Goal: Feedback & Contribution: Submit feedback/report problem

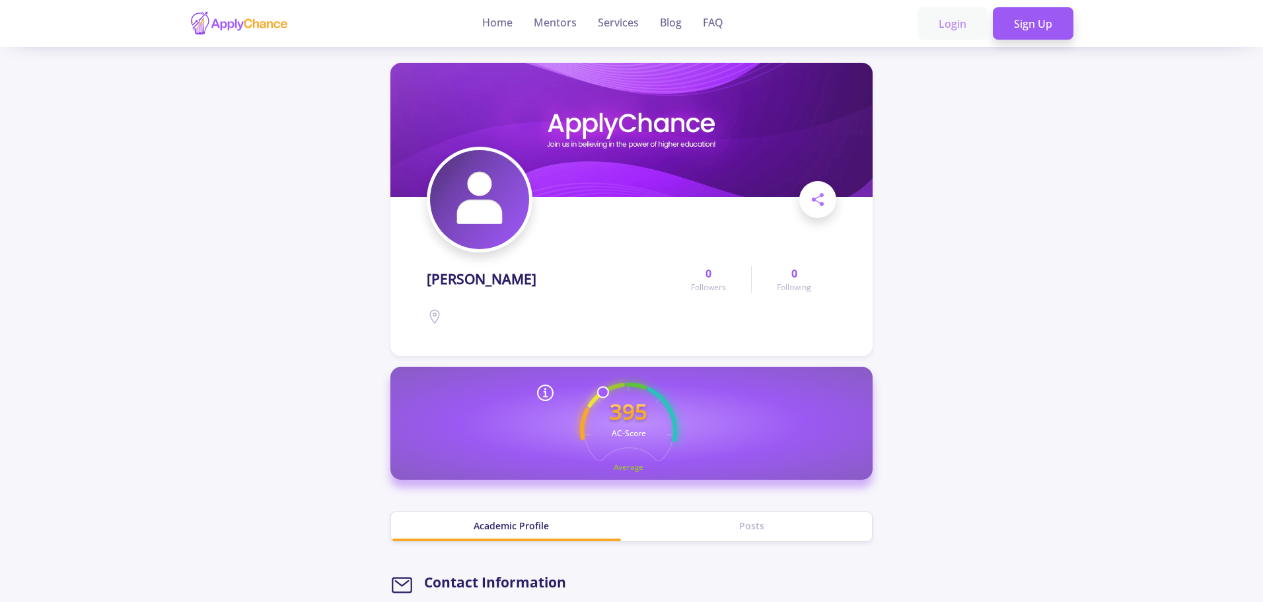
click at [953, 17] on link "Login" at bounding box center [953, 23] width 70 height 33
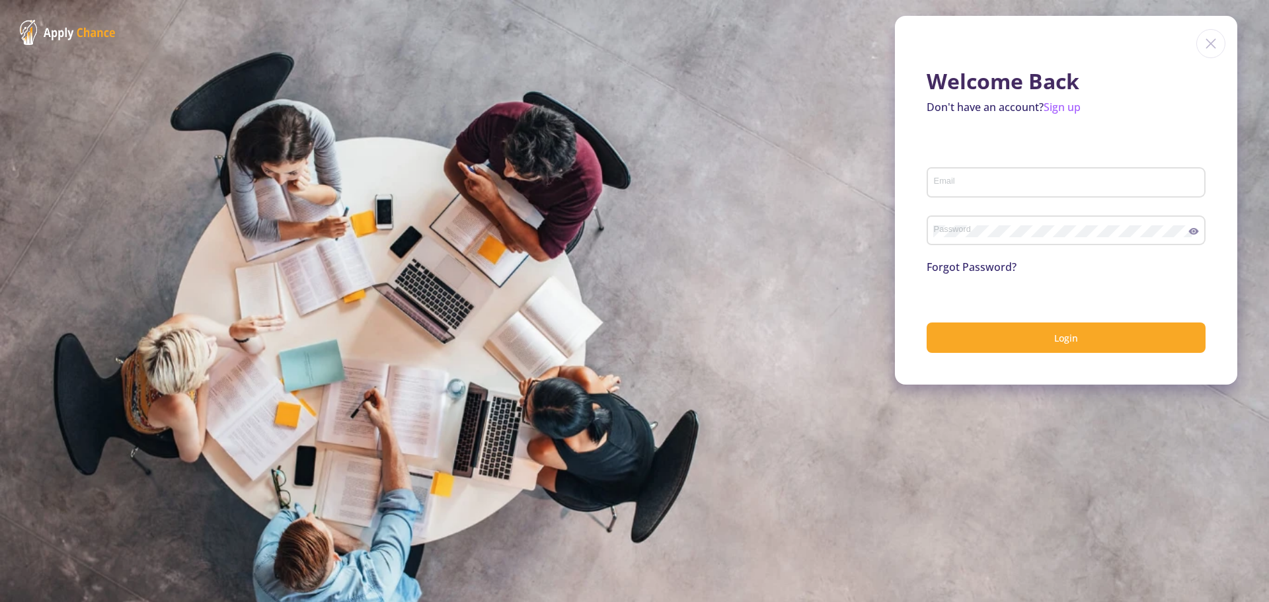
type input "[EMAIL_ADDRESS][DOMAIN_NAME]"
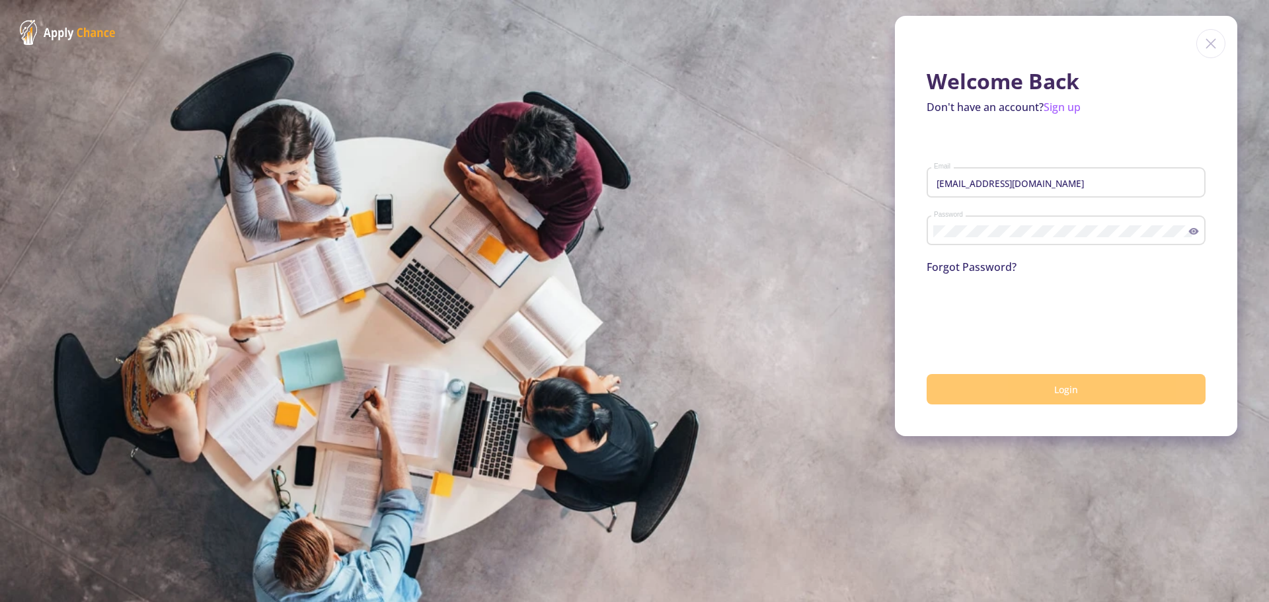
click at [1014, 387] on button "Login" at bounding box center [1065, 389] width 279 height 31
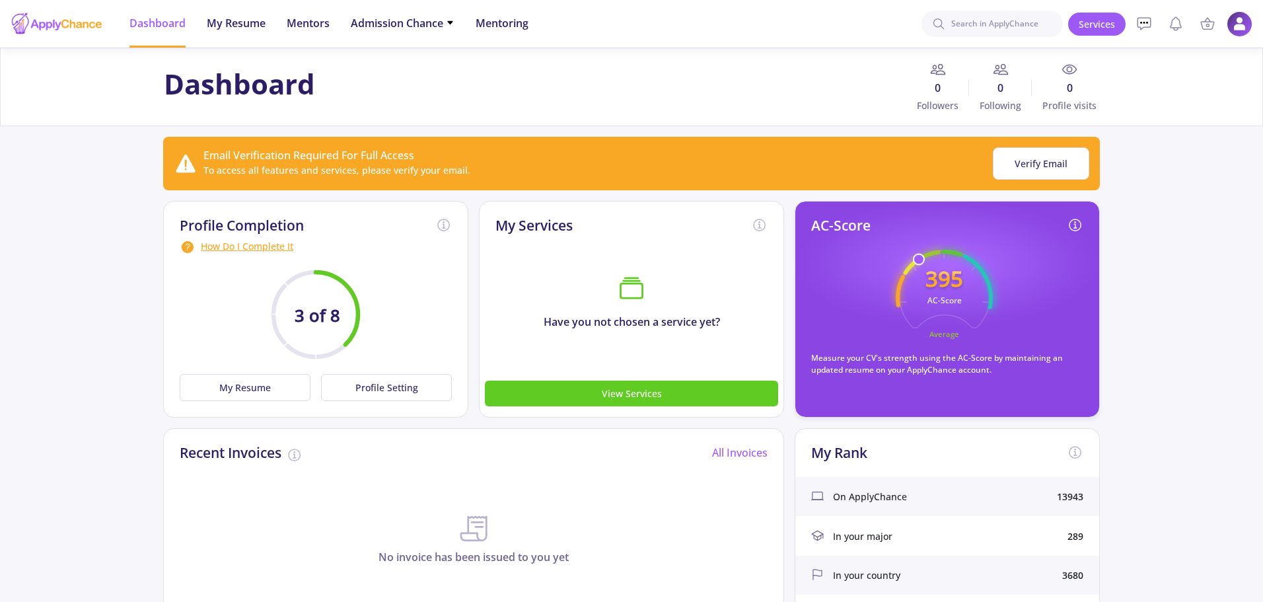
click at [1243, 24] on img at bounding box center [1240, 24] width 26 height 26
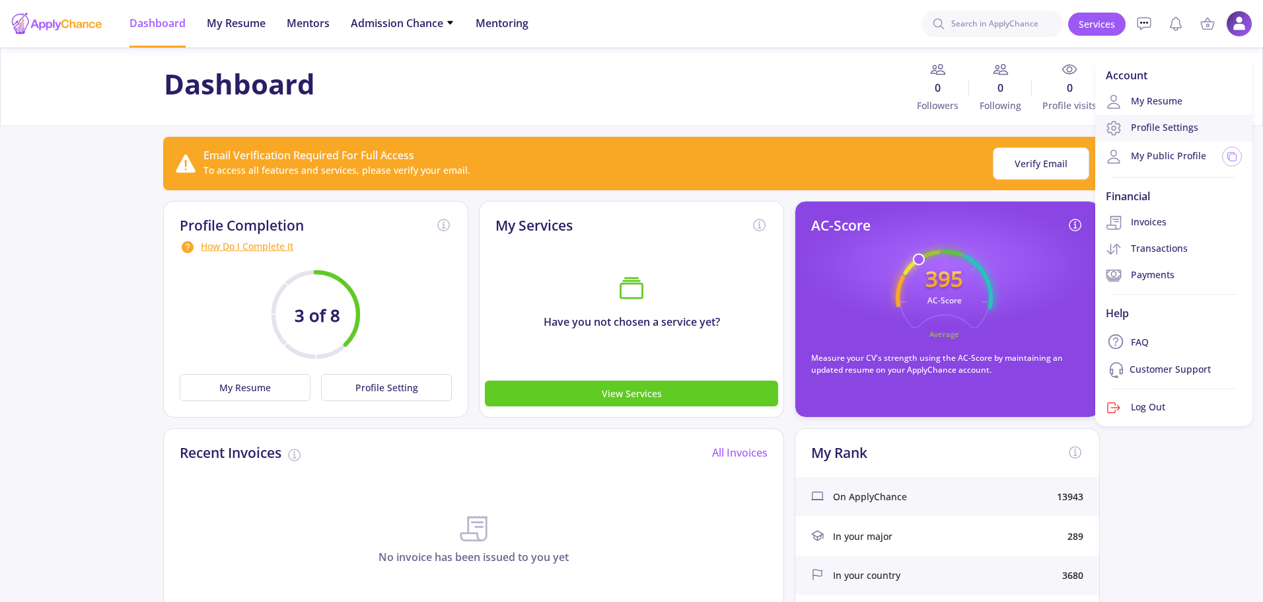
click at [1199, 132] on link "Profile Settings" at bounding box center [1174, 128] width 157 height 26
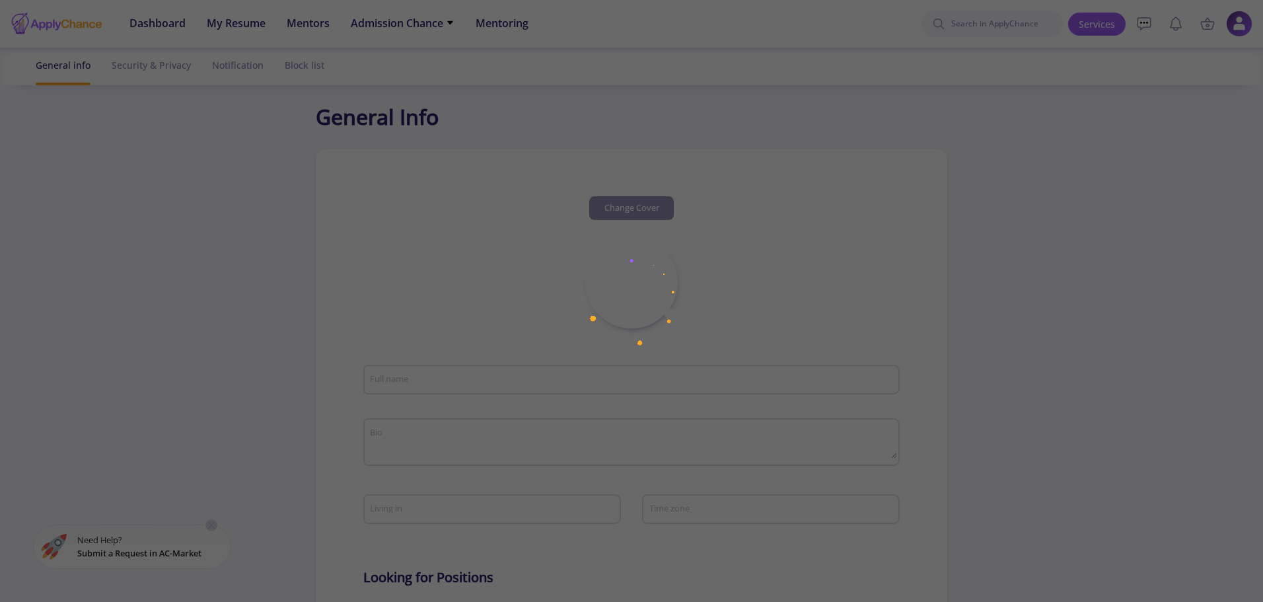
type input "[PERSON_NAME]"
type input "SinaSalehpour"
type input "[EMAIL_ADDRESS][DOMAIN_NAME]"
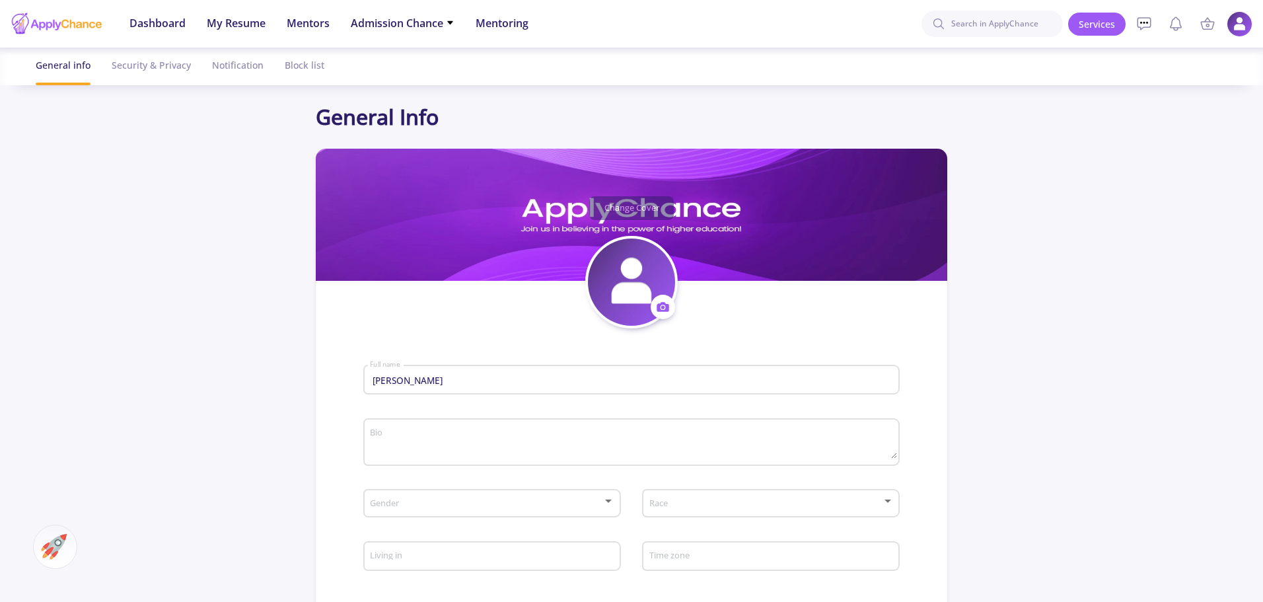
click at [1234, 29] on img at bounding box center [1240, 24] width 26 height 26
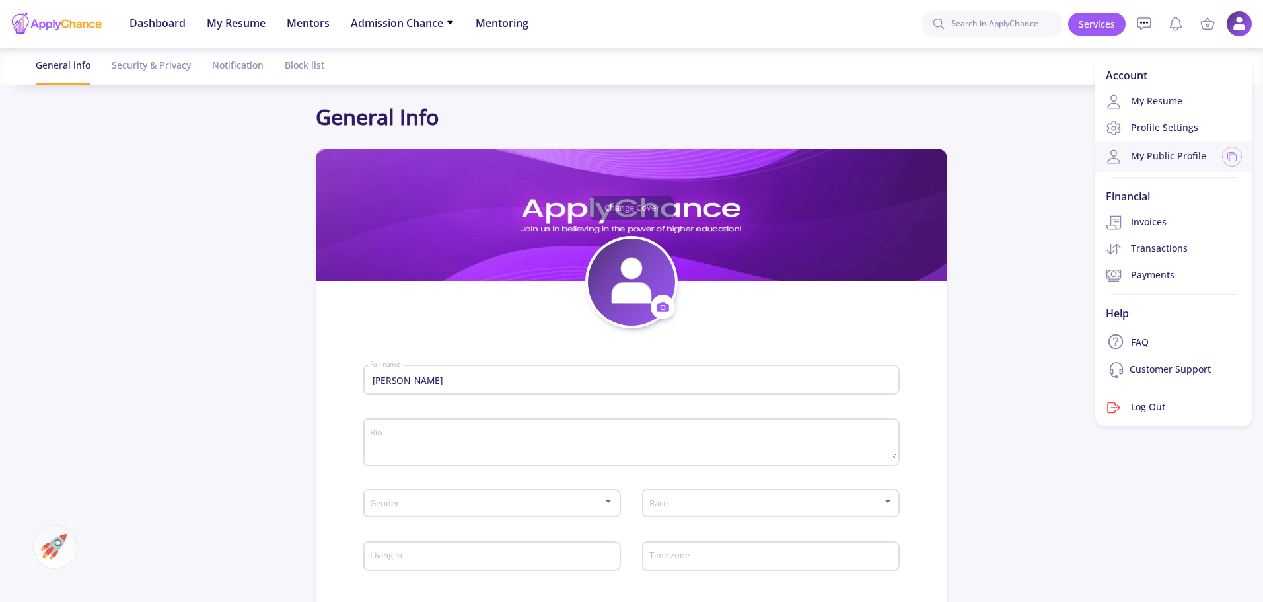
click at [1178, 161] on link "My Public Profile" at bounding box center [1156, 157] width 100 height 16
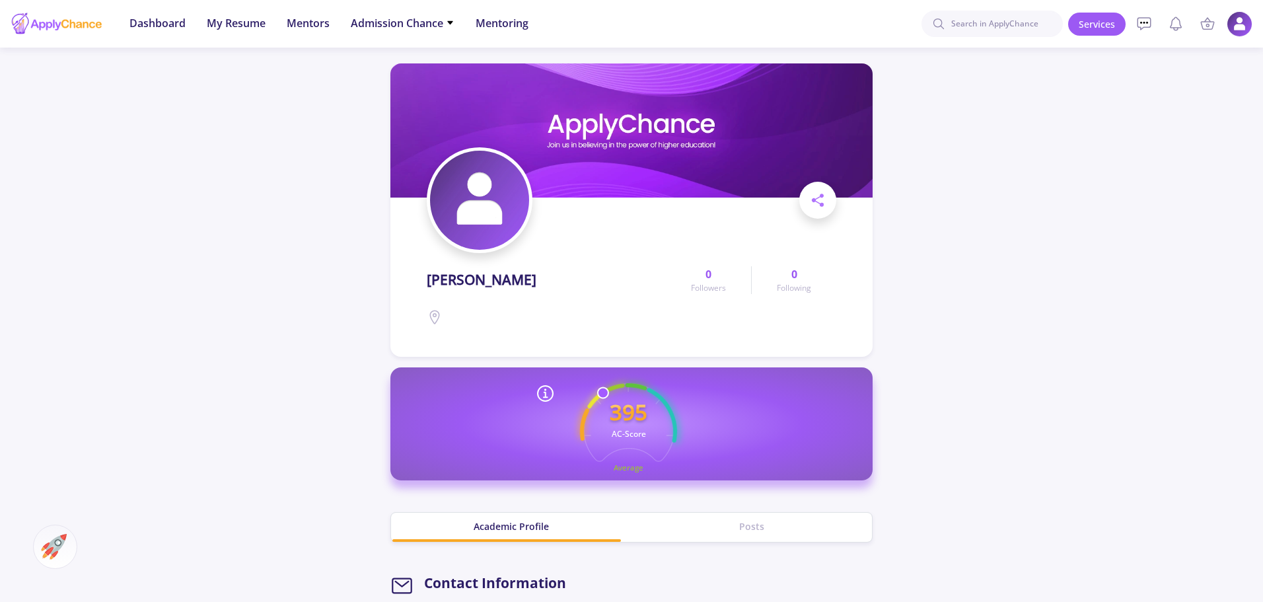
click at [1244, 26] on img at bounding box center [1240, 24] width 26 height 26
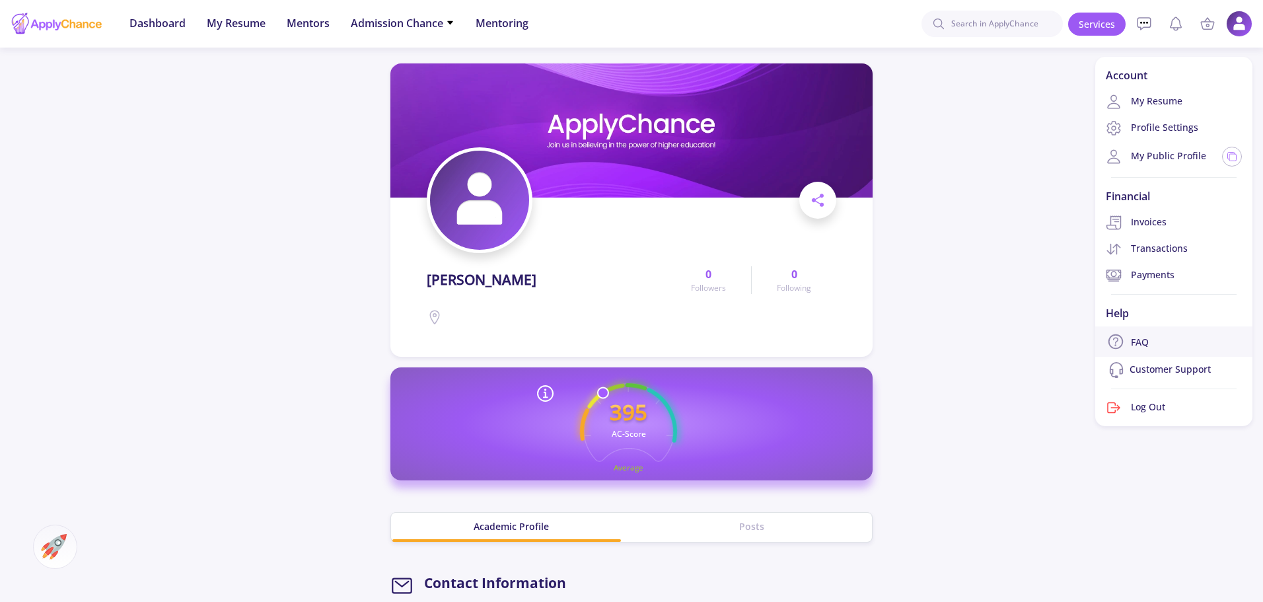
click at [1175, 338] on link "FAQ" at bounding box center [1174, 341] width 157 height 30
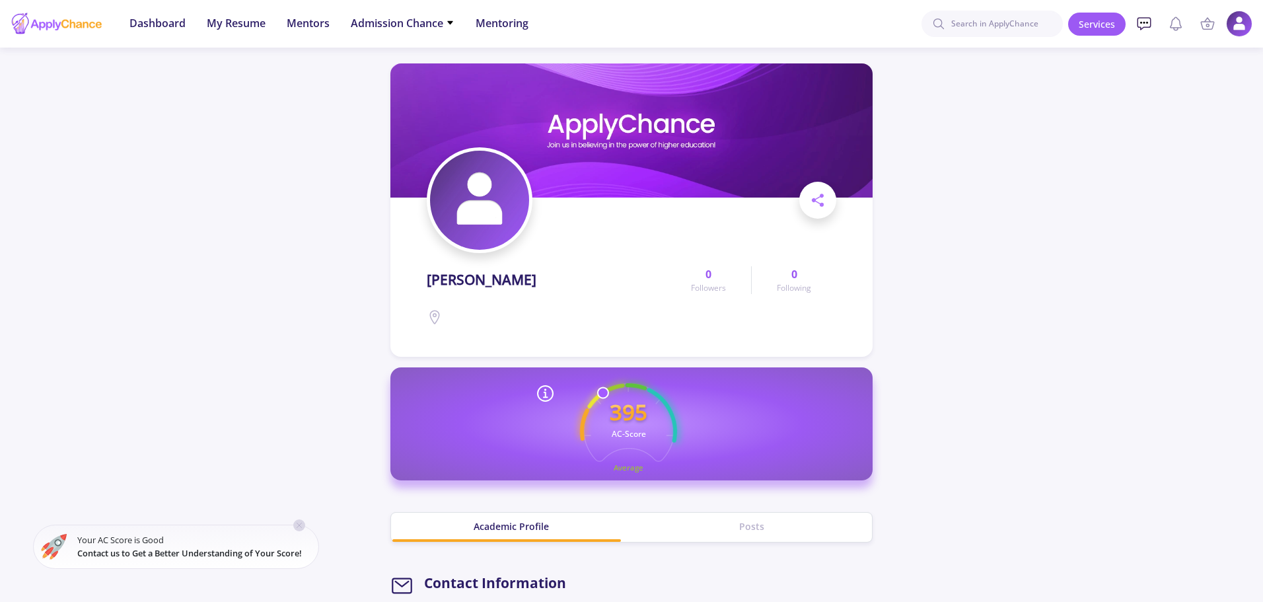
click at [1135, 24] on link at bounding box center [1144, 24] width 26 height 26
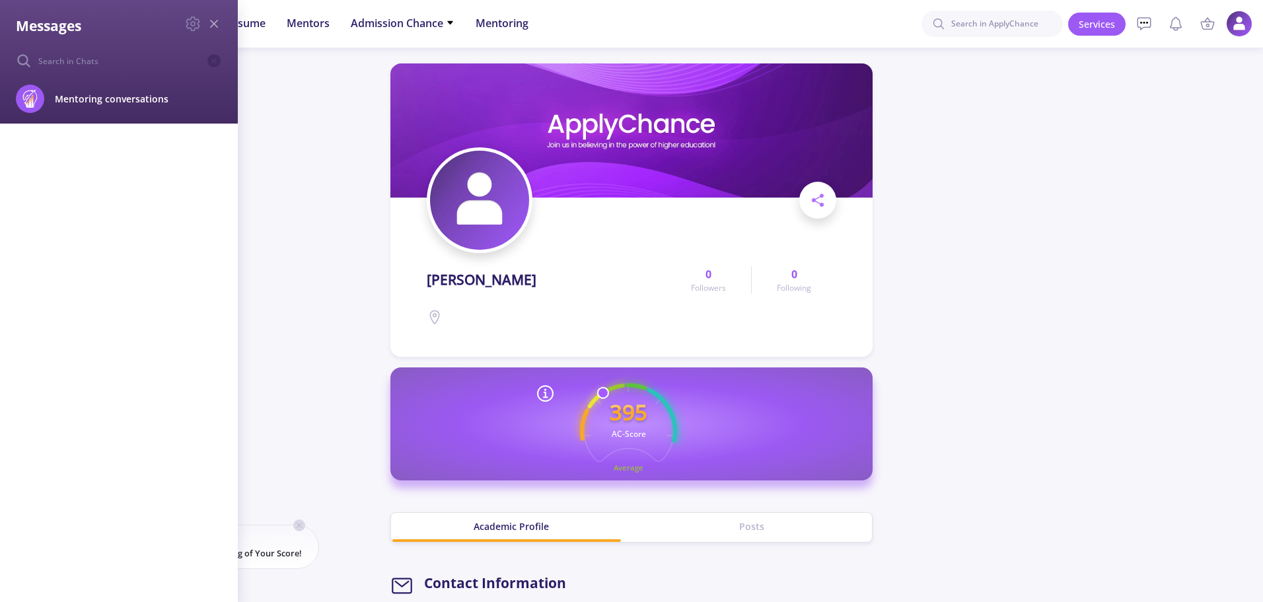
click at [217, 23] on icon at bounding box center [214, 24] width 16 height 16
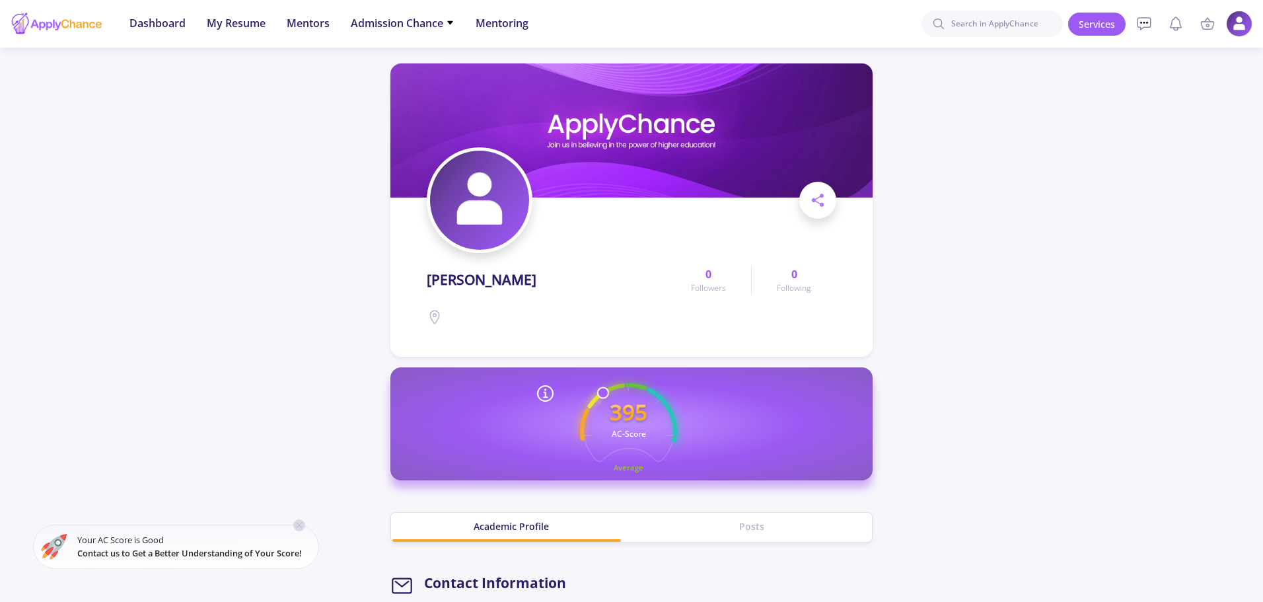
click at [1250, 33] on li "Services Account My Resume Profile Settings My Public Profile Financial Invoice…" at bounding box center [1239, 24] width 26 height 26
click at [1244, 28] on img at bounding box center [1240, 24] width 26 height 26
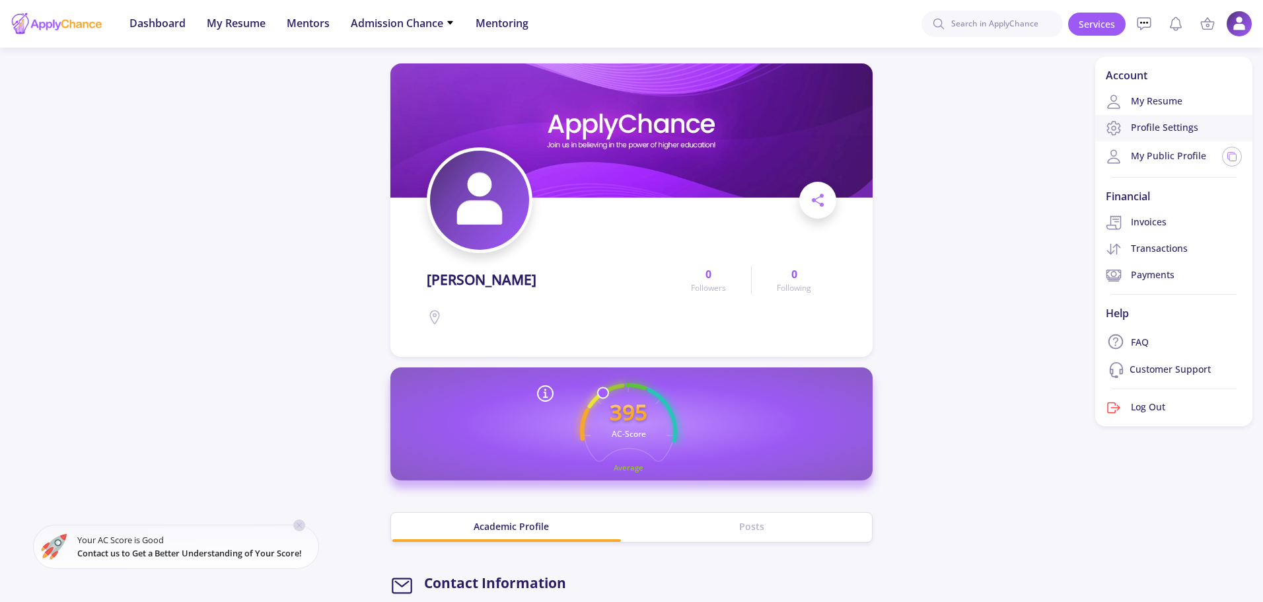
click at [1183, 133] on link "Profile Settings" at bounding box center [1174, 128] width 157 height 26
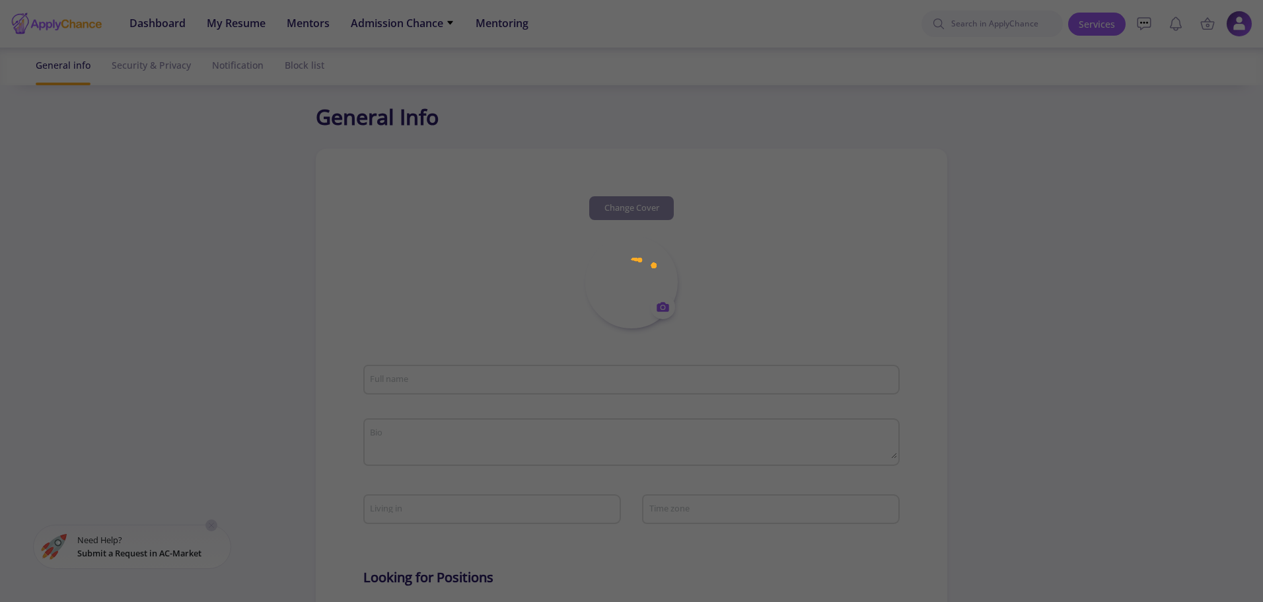
type input "[PERSON_NAME]"
type input "SinaSalehpour"
type input "[EMAIL_ADDRESS][DOMAIN_NAME]"
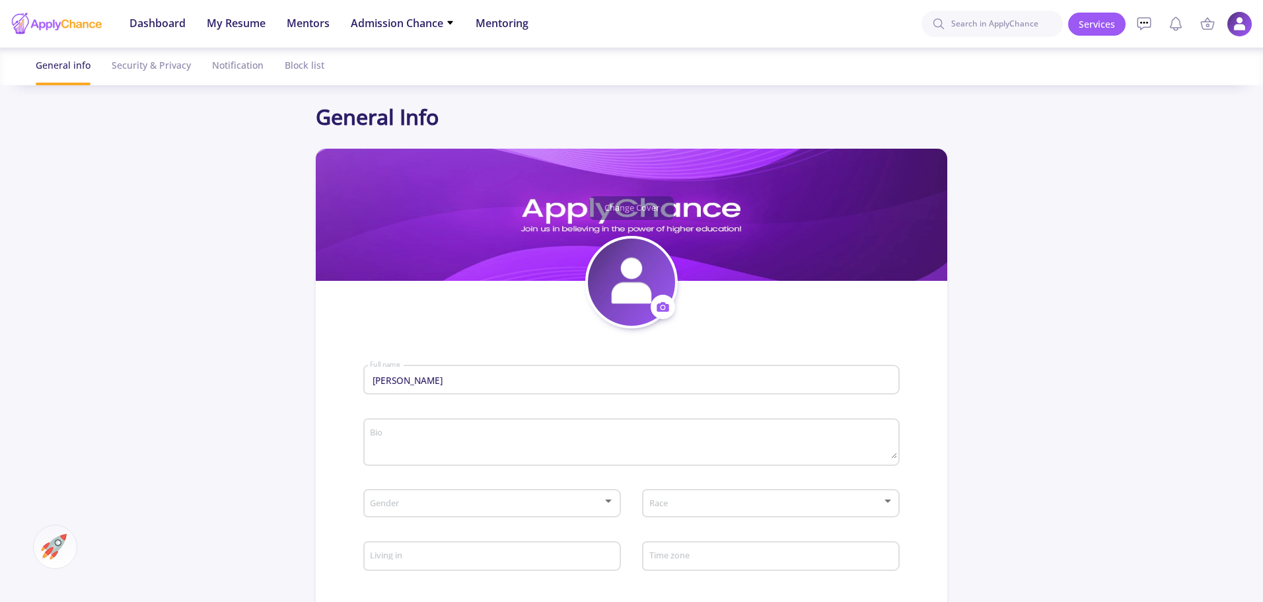
click at [1232, 17] on img at bounding box center [1240, 24] width 26 height 26
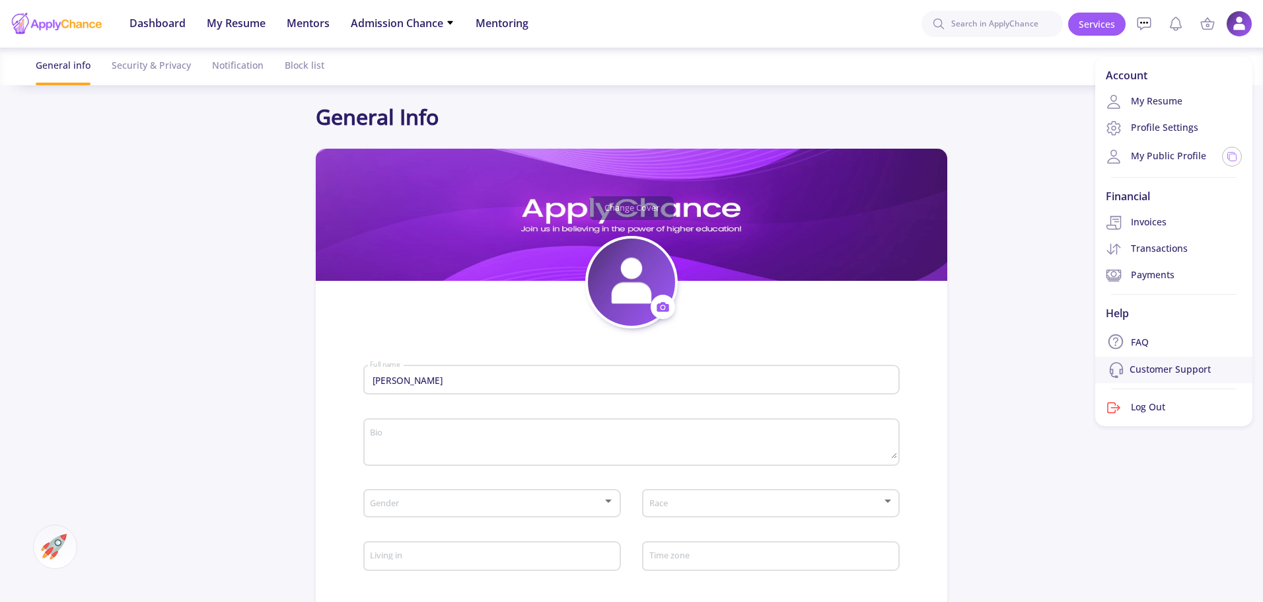
click at [1166, 373] on link "Customer Support" at bounding box center [1174, 370] width 157 height 26
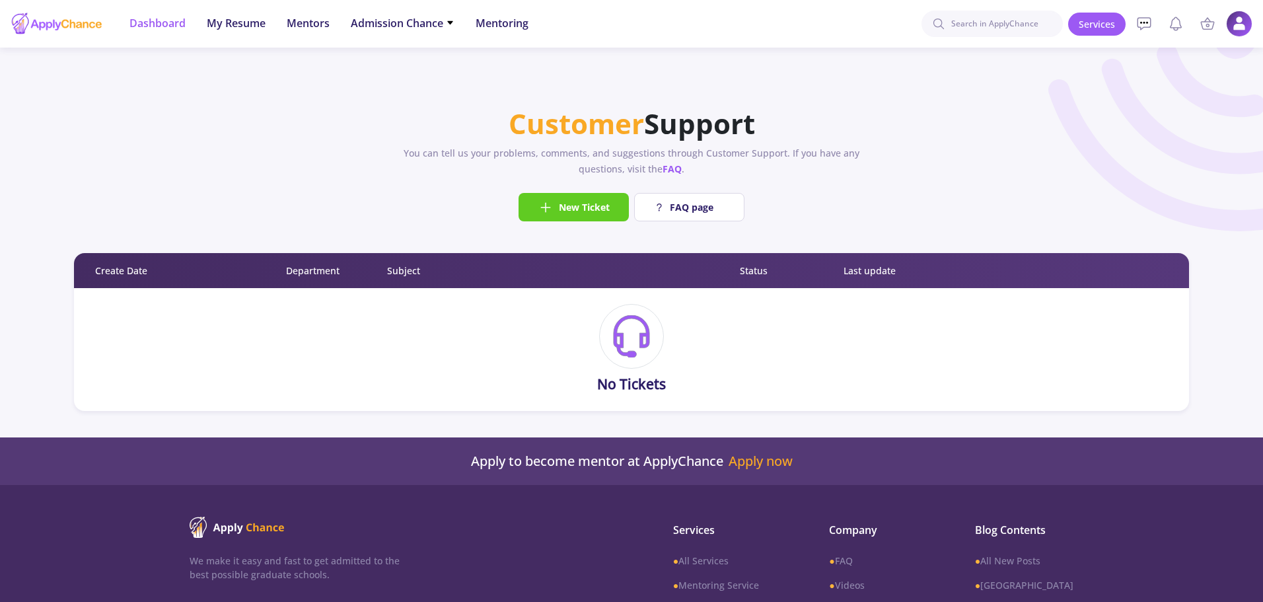
click at [153, 19] on span "Dashboard" at bounding box center [158, 23] width 56 height 16
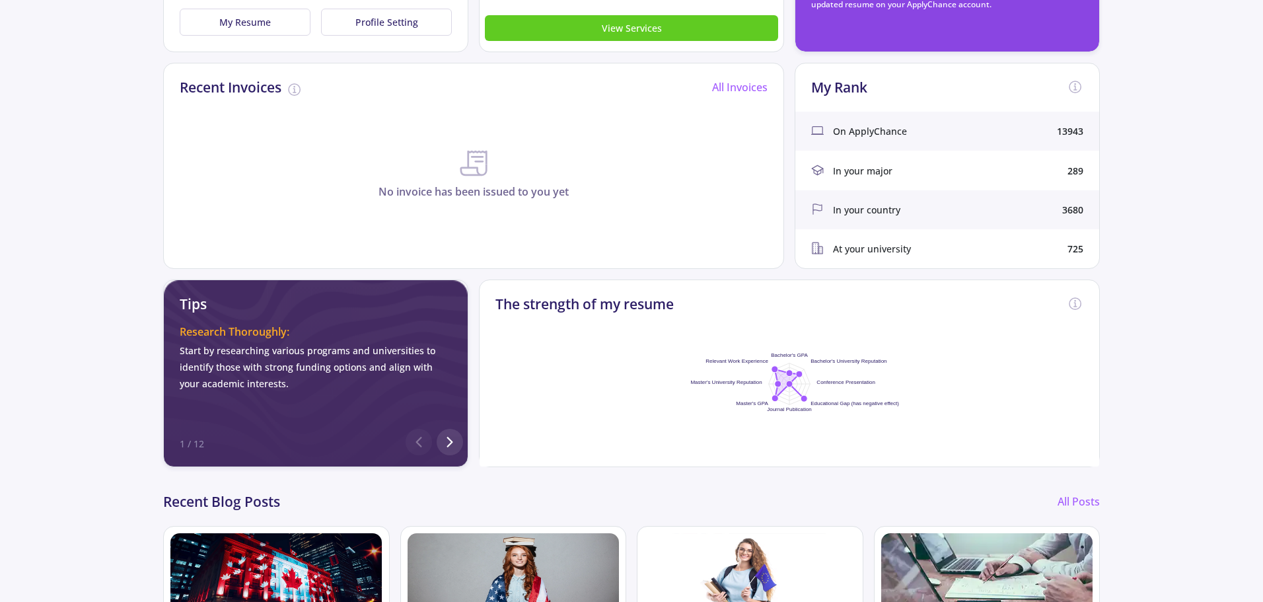
scroll to position [35, 0]
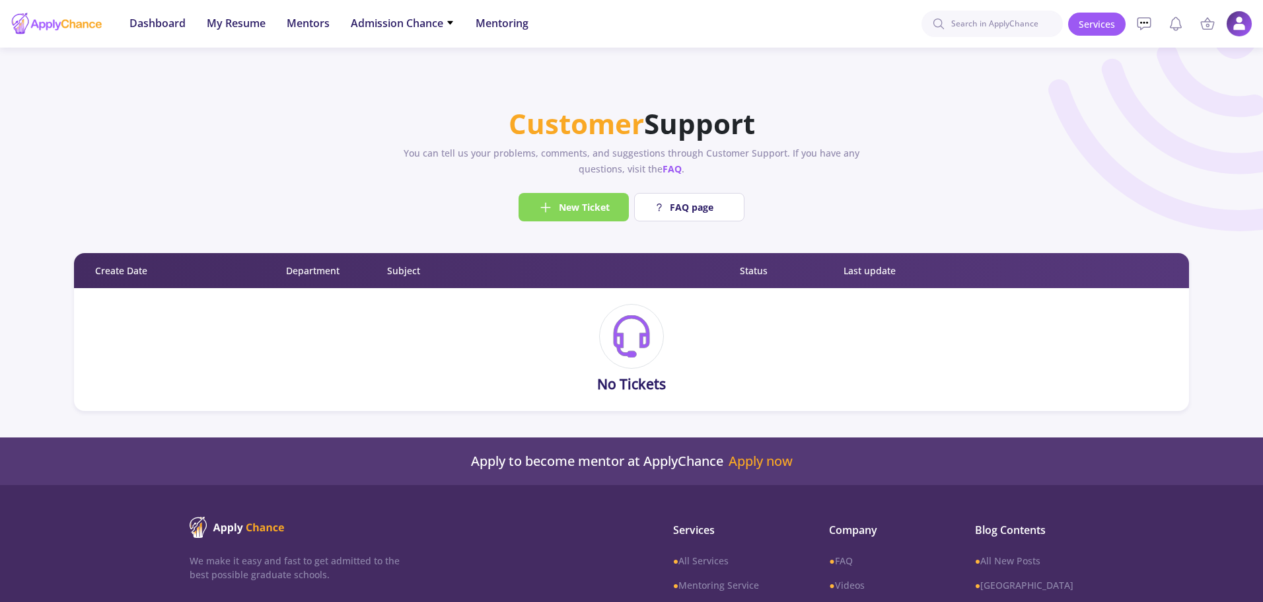
click at [569, 217] on button "New Ticket" at bounding box center [574, 207] width 110 height 28
click at [573, 207] on span "New Ticket" at bounding box center [584, 207] width 51 height 14
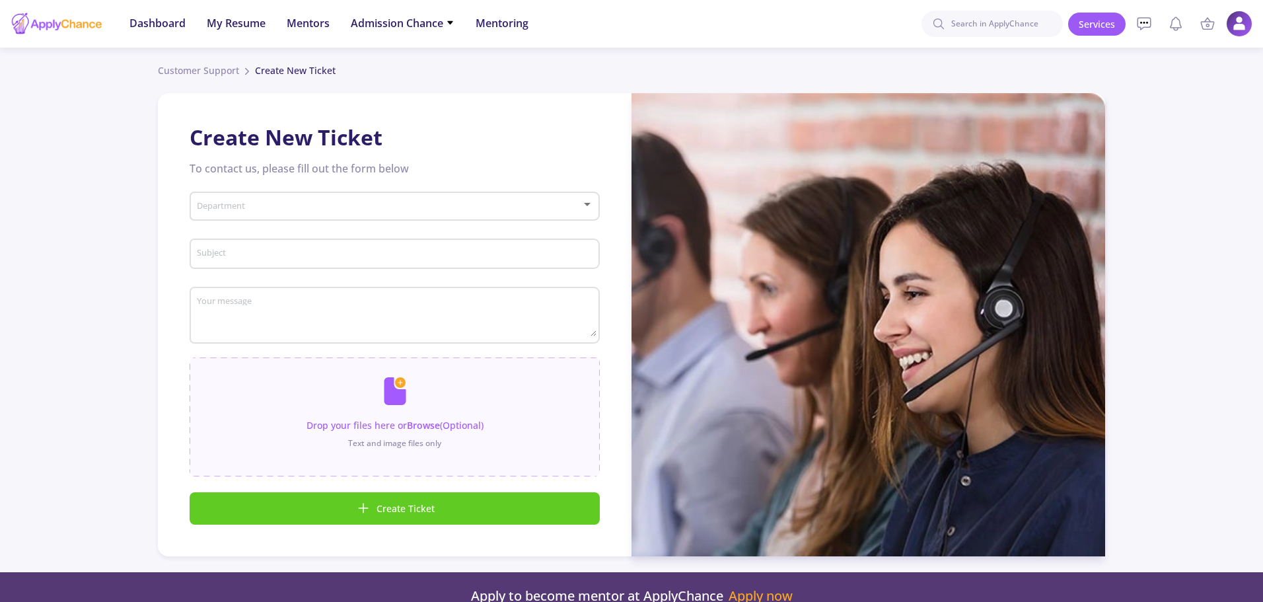
click at [478, 203] on span at bounding box center [391, 206] width 383 height 9
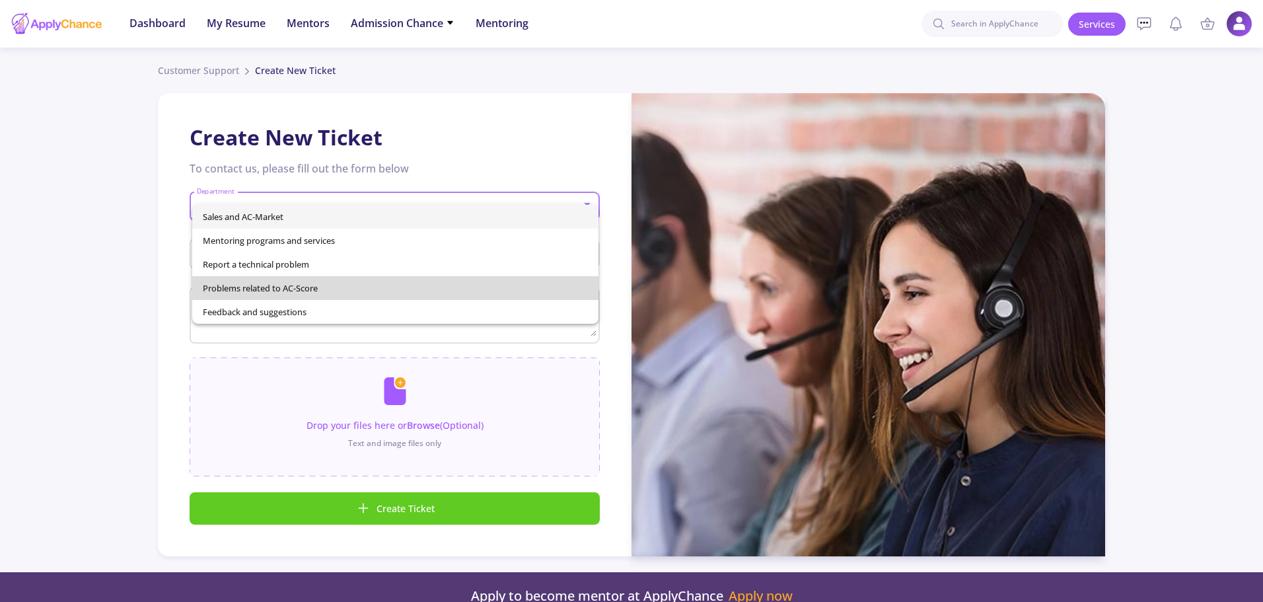
click at [402, 289] on span "Problems related to AC-Score" at bounding box center [396, 288] width 386 height 24
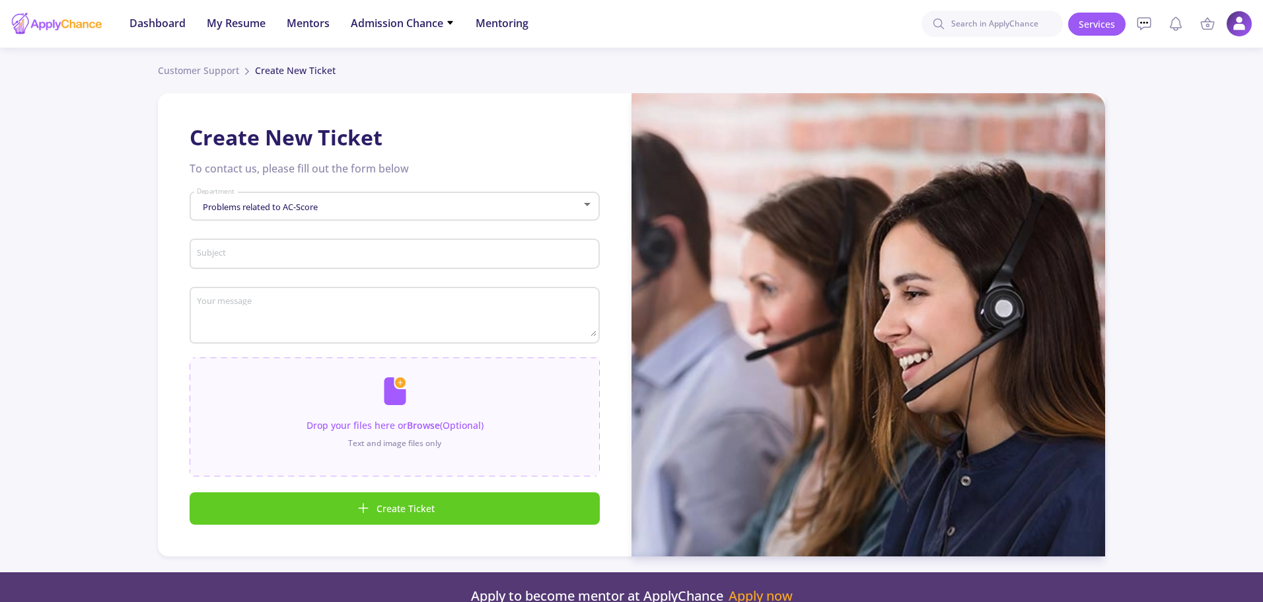
click at [381, 214] on div "Problems related to AC-Score Department" at bounding box center [395, 203] width 398 height 33
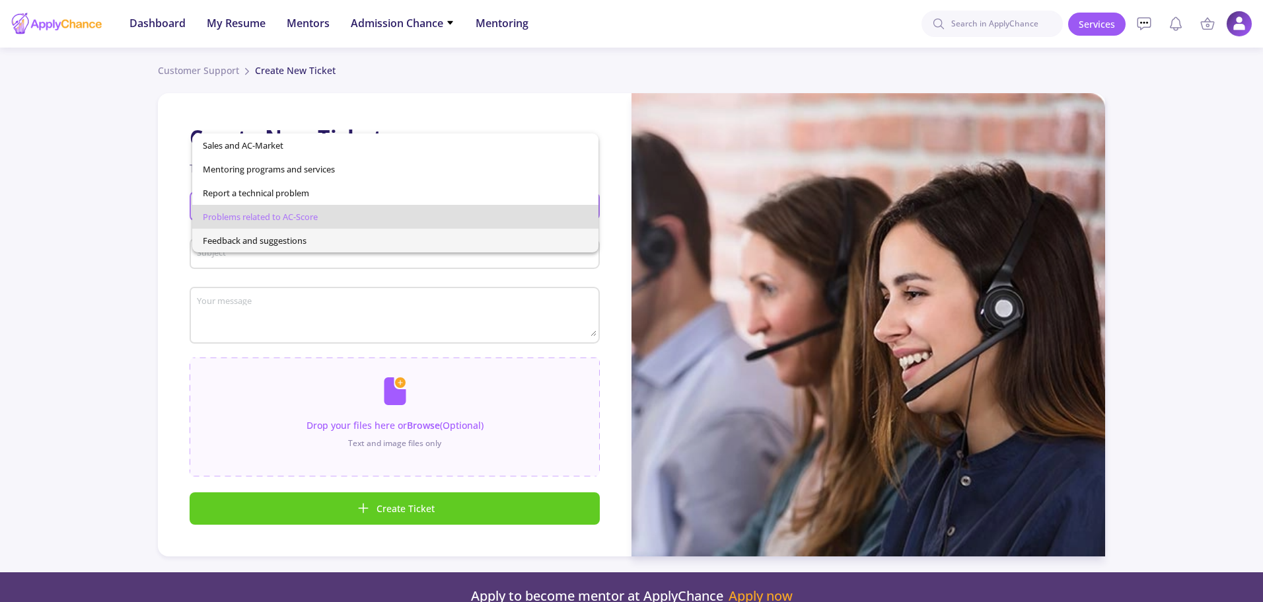
click at [346, 238] on span "Feedback and suggestions" at bounding box center [396, 241] width 386 height 24
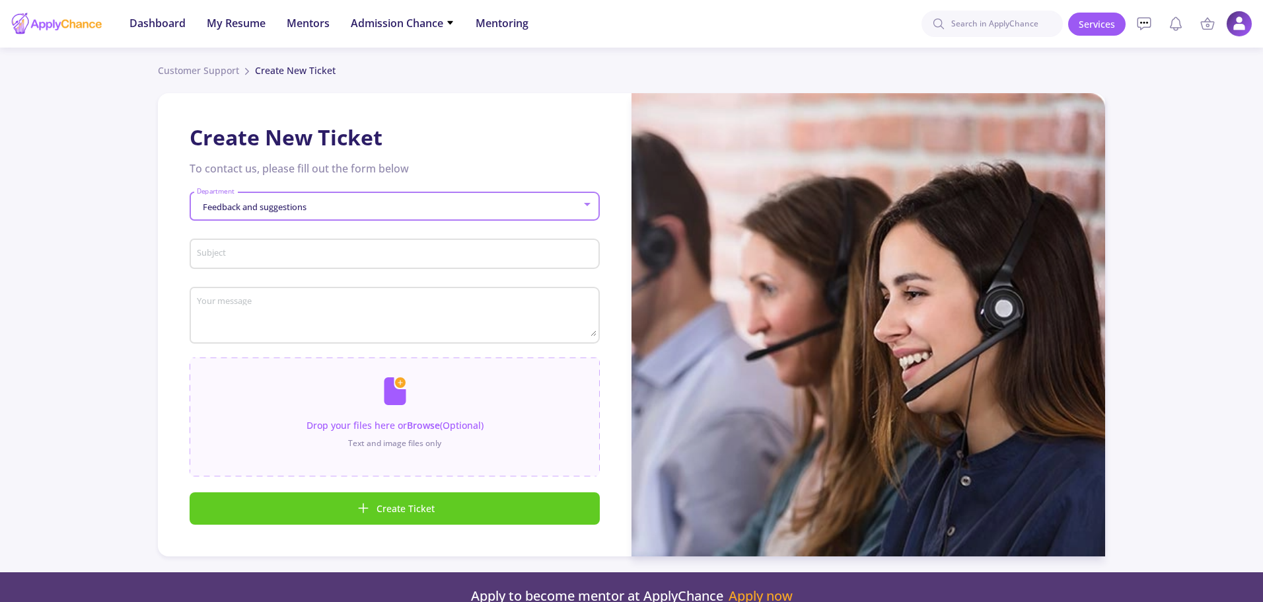
click at [322, 250] on input "Subject" at bounding box center [396, 254] width 401 height 12
type input "P"
type input "Deleting Profile"
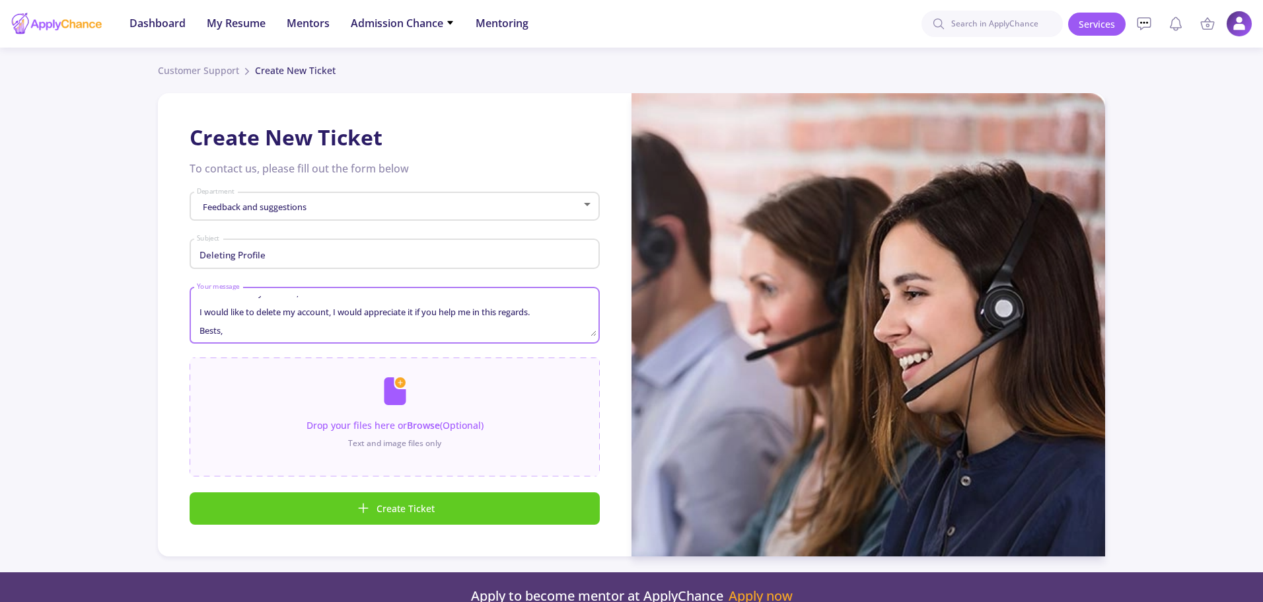
scroll to position [19, 0]
type textarea "To whom it may concern, I would like to delete my account, I would appreciate i…"
click at [291, 208] on span "Feedback and suggestions" at bounding box center [253, 207] width 107 height 12
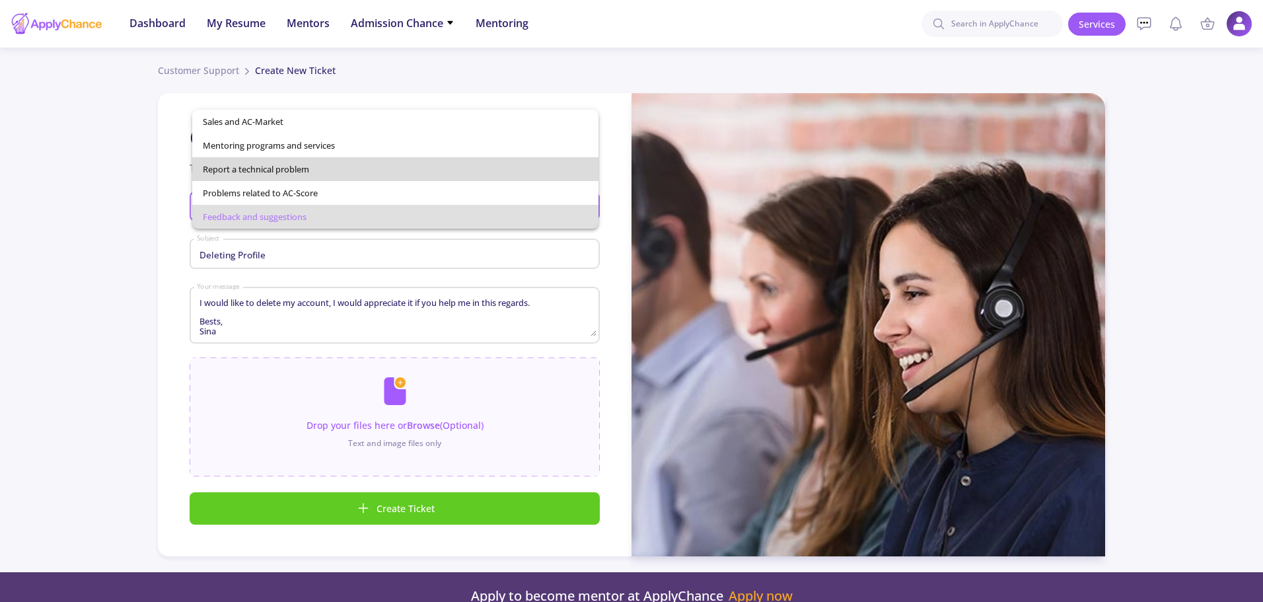
click at [254, 174] on span "Report a technical problem" at bounding box center [396, 169] width 386 height 24
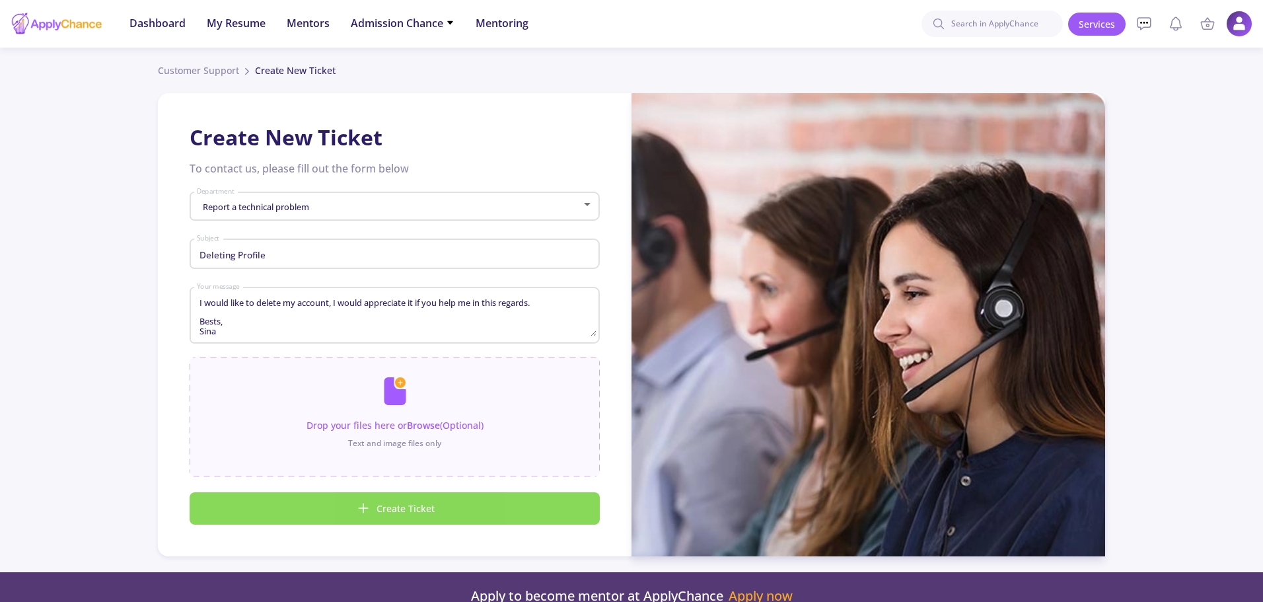
click at [336, 497] on button "Create Ticket" at bounding box center [395, 508] width 410 height 33
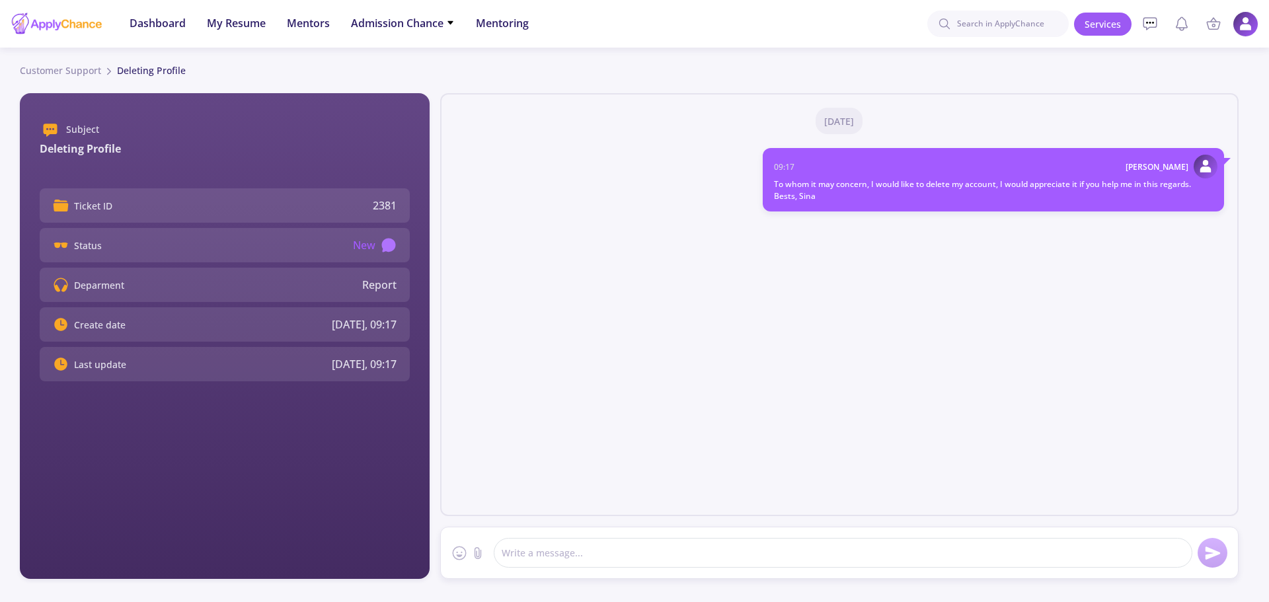
click at [1242, 32] on img at bounding box center [1245, 24] width 26 height 26
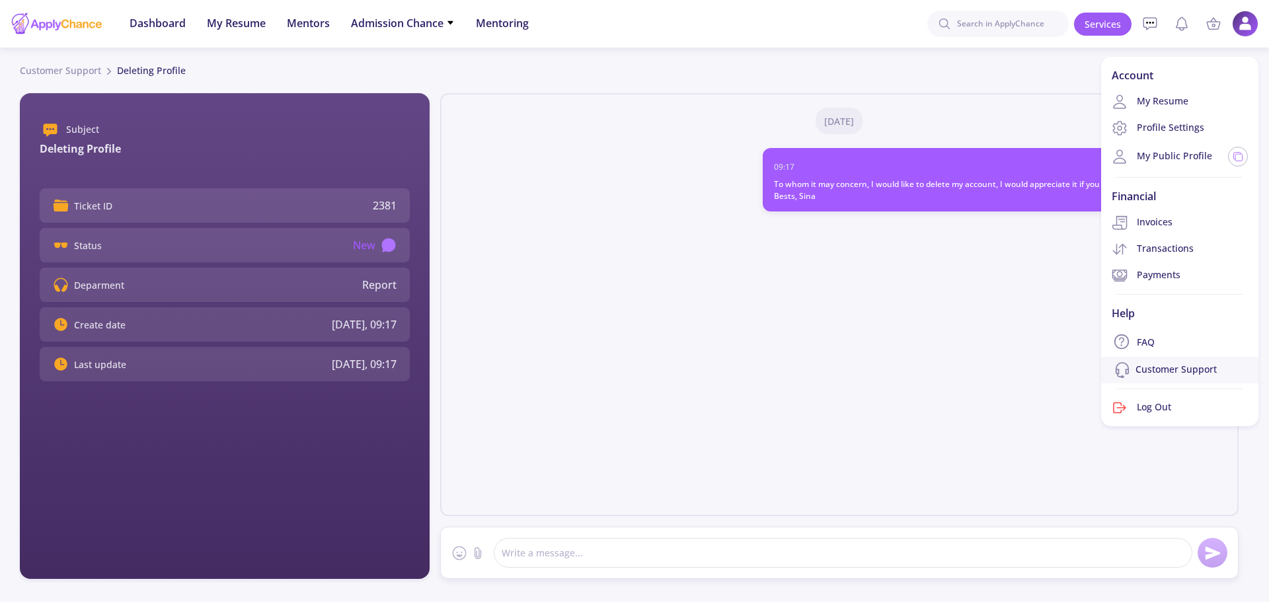
click at [1183, 371] on link "Customer Support" at bounding box center [1179, 370] width 157 height 26
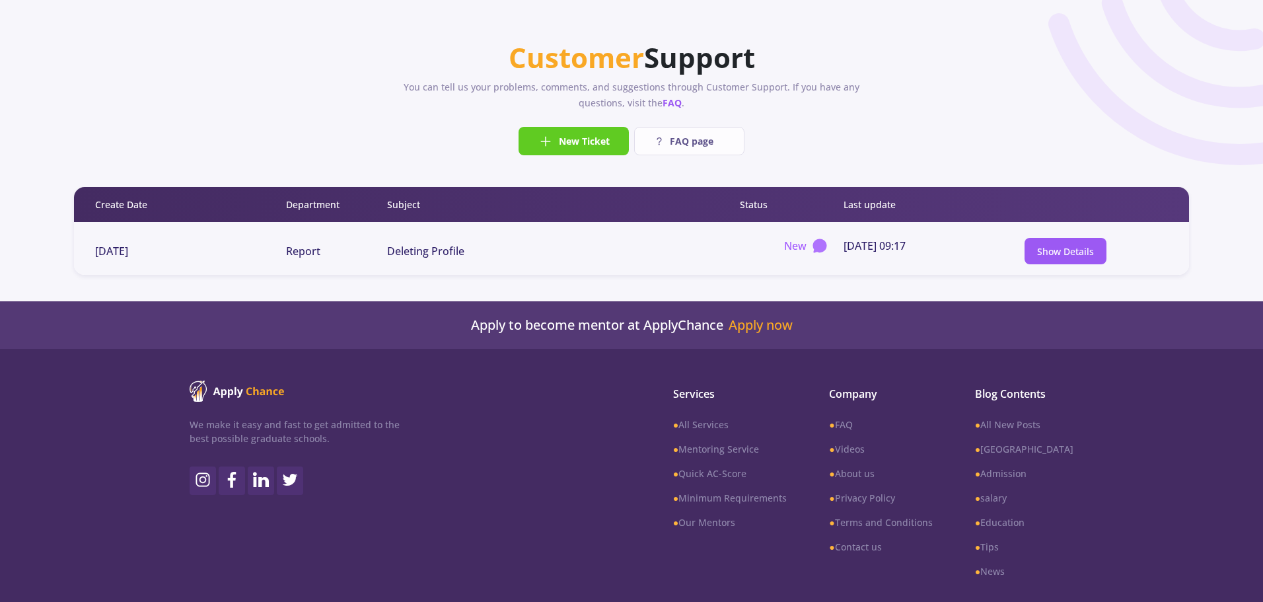
scroll to position [106, 0]
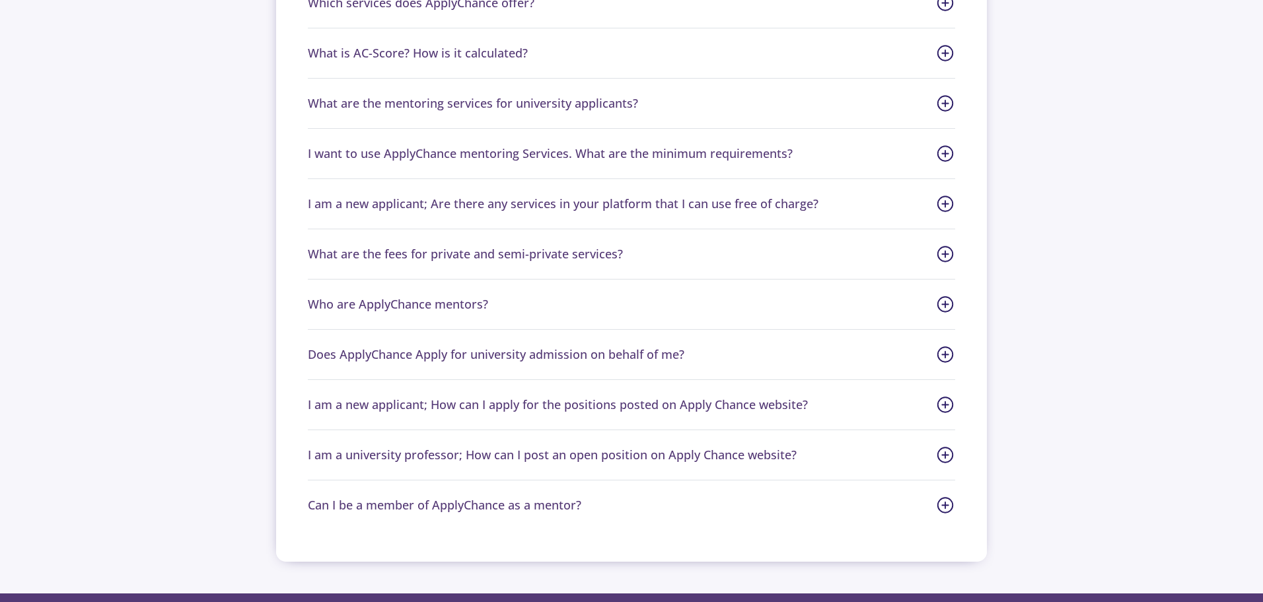
scroll to position [529, 0]
